Goal: Task Accomplishment & Management: Use online tool/utility

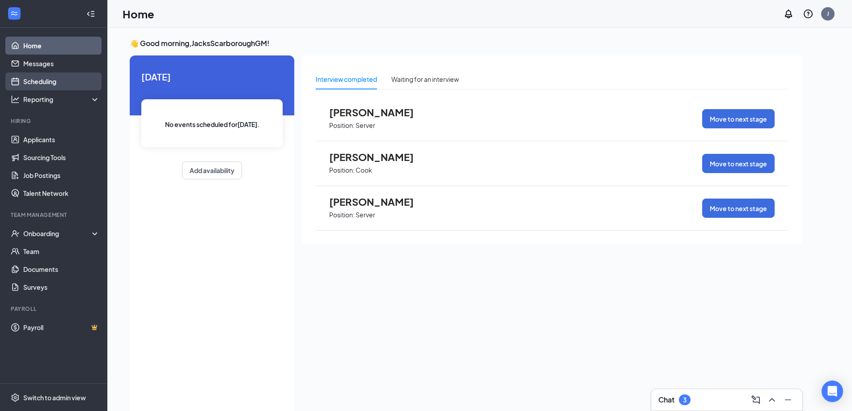
click at [62, 80] on link "Scheduling" at bounding box center [61, 81] width 76 height 18
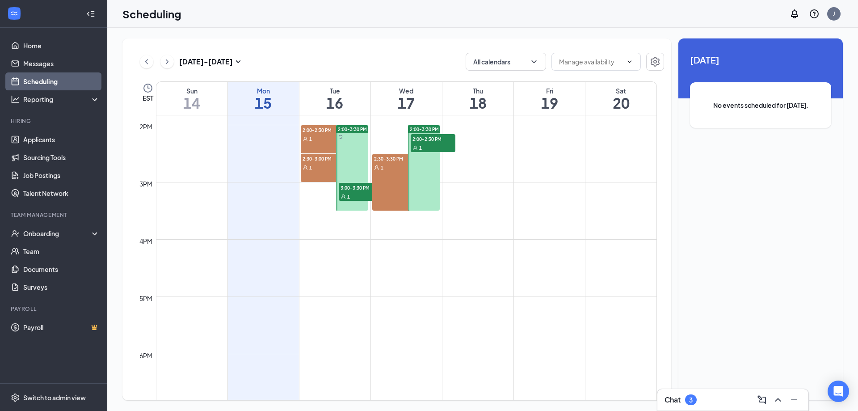
scroll to position [797, 0]
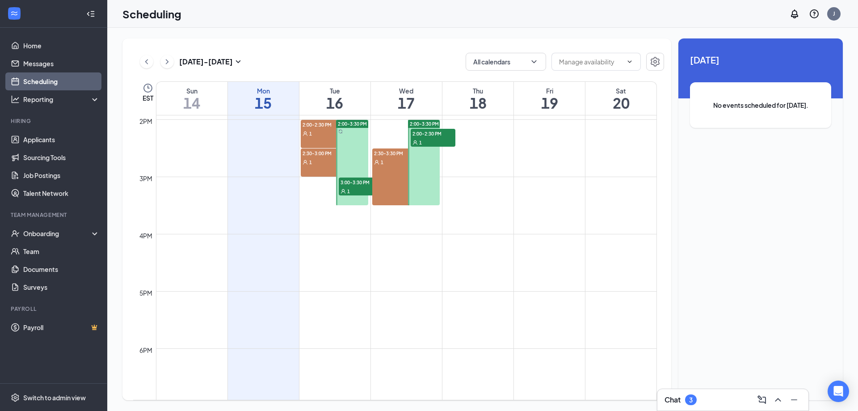
click at [359, 183] on span "3:00-3:30 PM" at bounding box center [361, 181] width 45 height 9
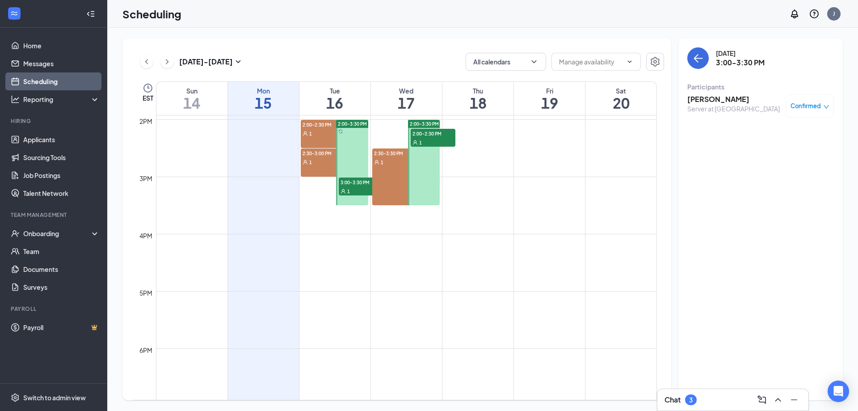
click at [721, 102] on h3 "[PERSON_NAME]" at bounding box center [734, 99] width 93 height 10
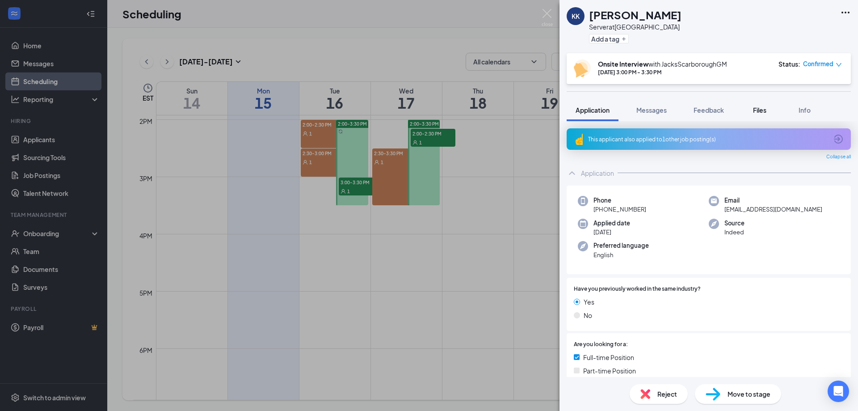
click at [760, 112] on span "Files" at bounding box center [759, 110] width 13 height 8
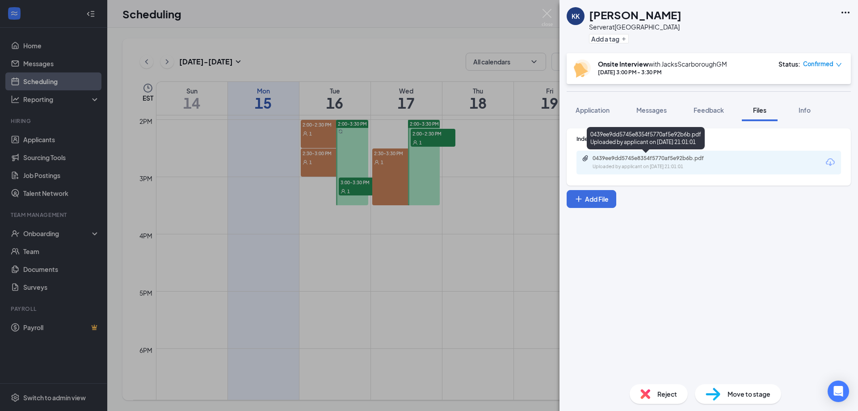
click at [669, 161] on div "0439ee9dd5745e8354f5770af5e92b6b.pdf" at bounding box center [655, 158] width 125 height 7
click at [548, 13] on img at bounding box center [547, 17] width 11 height 17
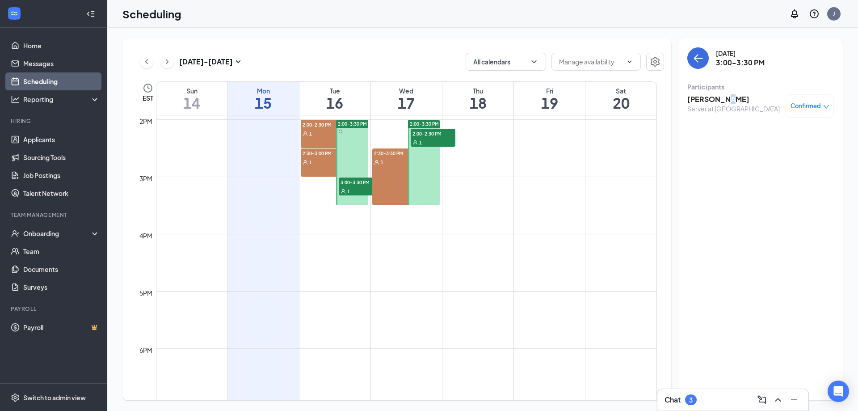
click at [390, 188] on div "2:30-3:30 PM 1" at bounding box center [394, 176] width 45 height 57
click at [734, 61] on h3 "2:30-3:30 PM" at bounding box center [740, 63] width 49 height 10
click at [400, 172] on div "2:30-3:30 PM 1" at bounding box center [394, 176] width 45 height 57
drag, startPoint x: 392, startPoint y: 204, endPoint x: 392, endPoint y: 163, distance: 41.6
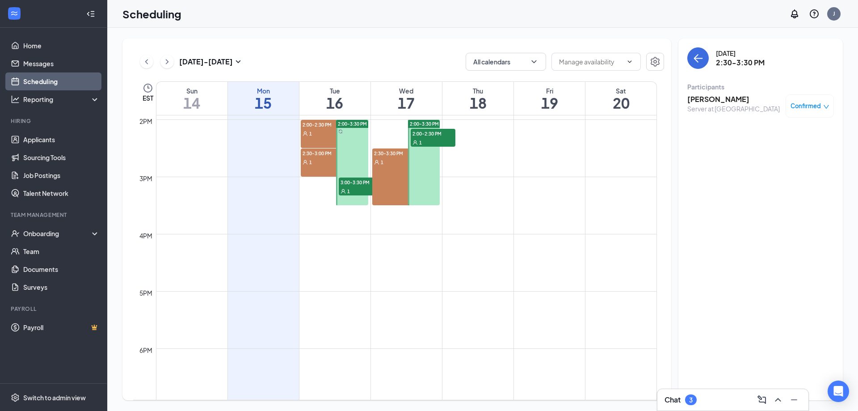
click at [392, 163] on div "2:30-3:30 PM 1" at bounding box center [394, 176] width 45 height 57
click at [815, 103] on span "Confirmed" at bounding box center [806, 105] width 30 height 9
click at [488, 228] on td at bounding box center [406, 226] width 501 height 14
click at [442, 131] on span "2:00-2:30 PM" at bounding box center [433, 133] width 45 height 9
click at [722, 101] on h3 "[PERSON_NAME]" at bounding box center [734, 99] width 93 height 10
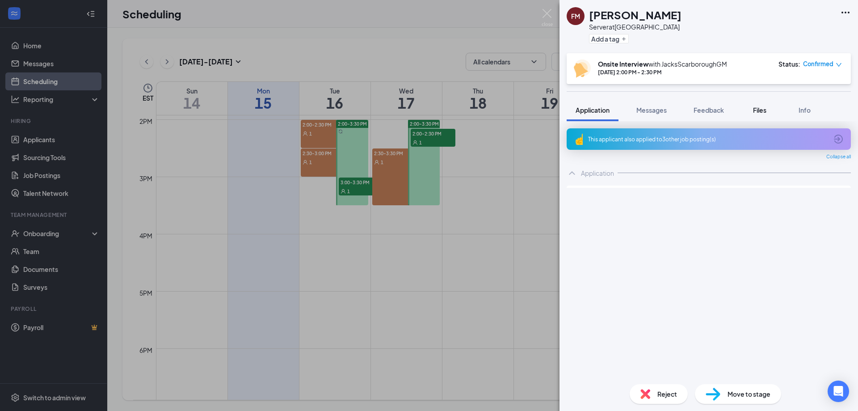
click at [764, 111] on span "Files" at bounding box center [759, 110] width 13 height 8
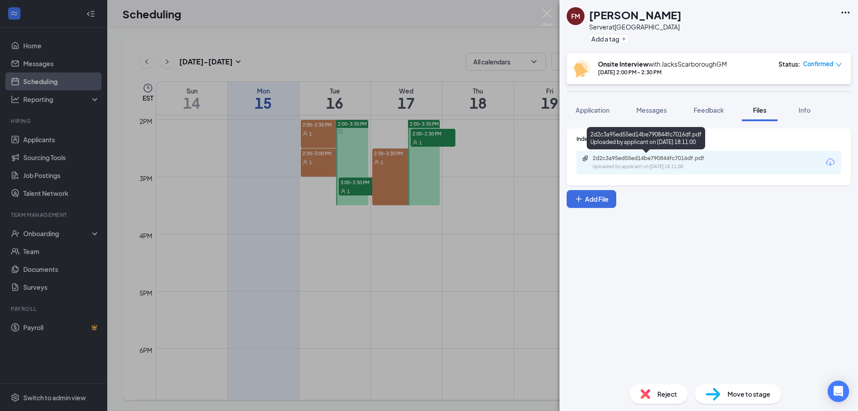
click at [706, 163] on div "Uploaded by applicant on [DATE] 18:11:00" at bounding box center [660, 166] width 134 height 7
click at [548, 12] on img at bounding box center [547, 17] width 11 height 17
